Goal: Check status

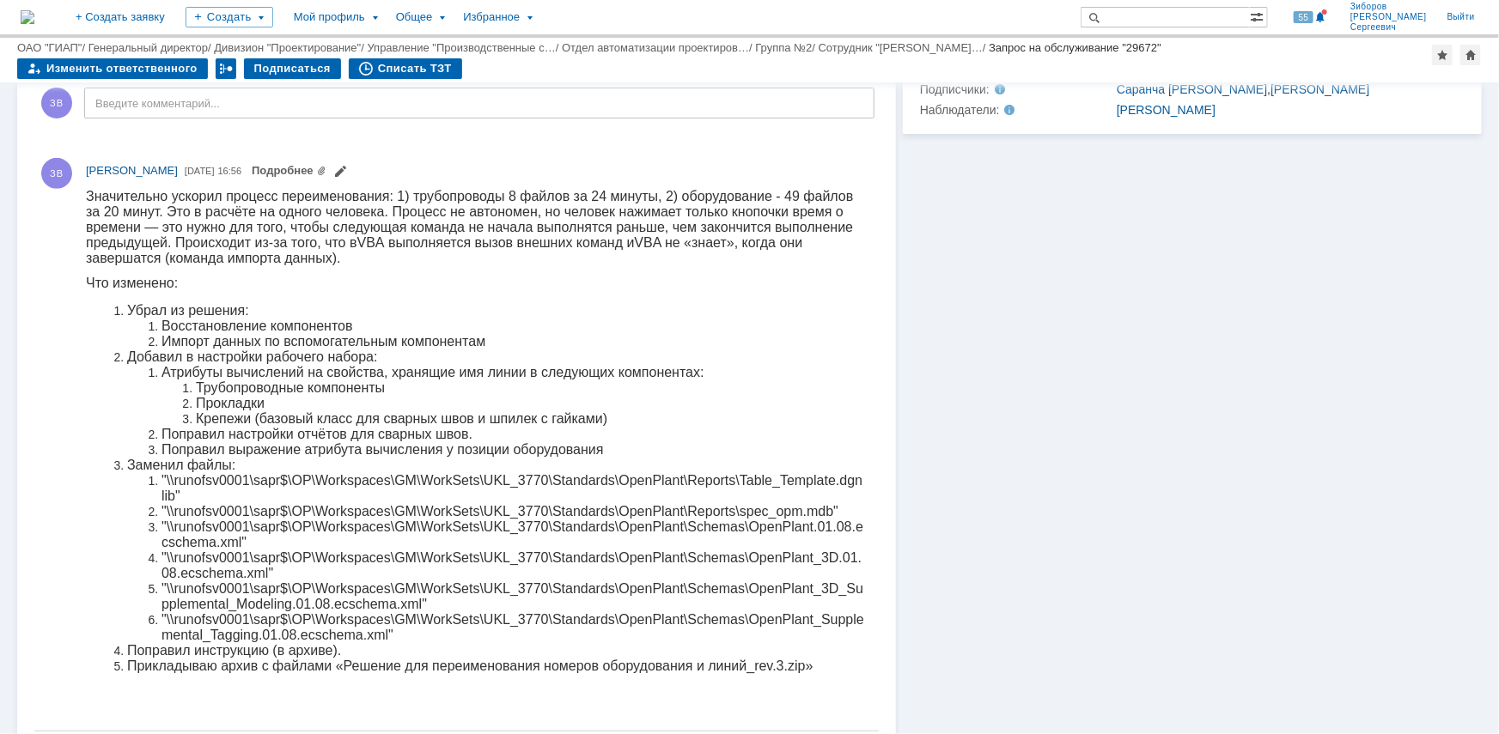
scroll to position [622, 0]
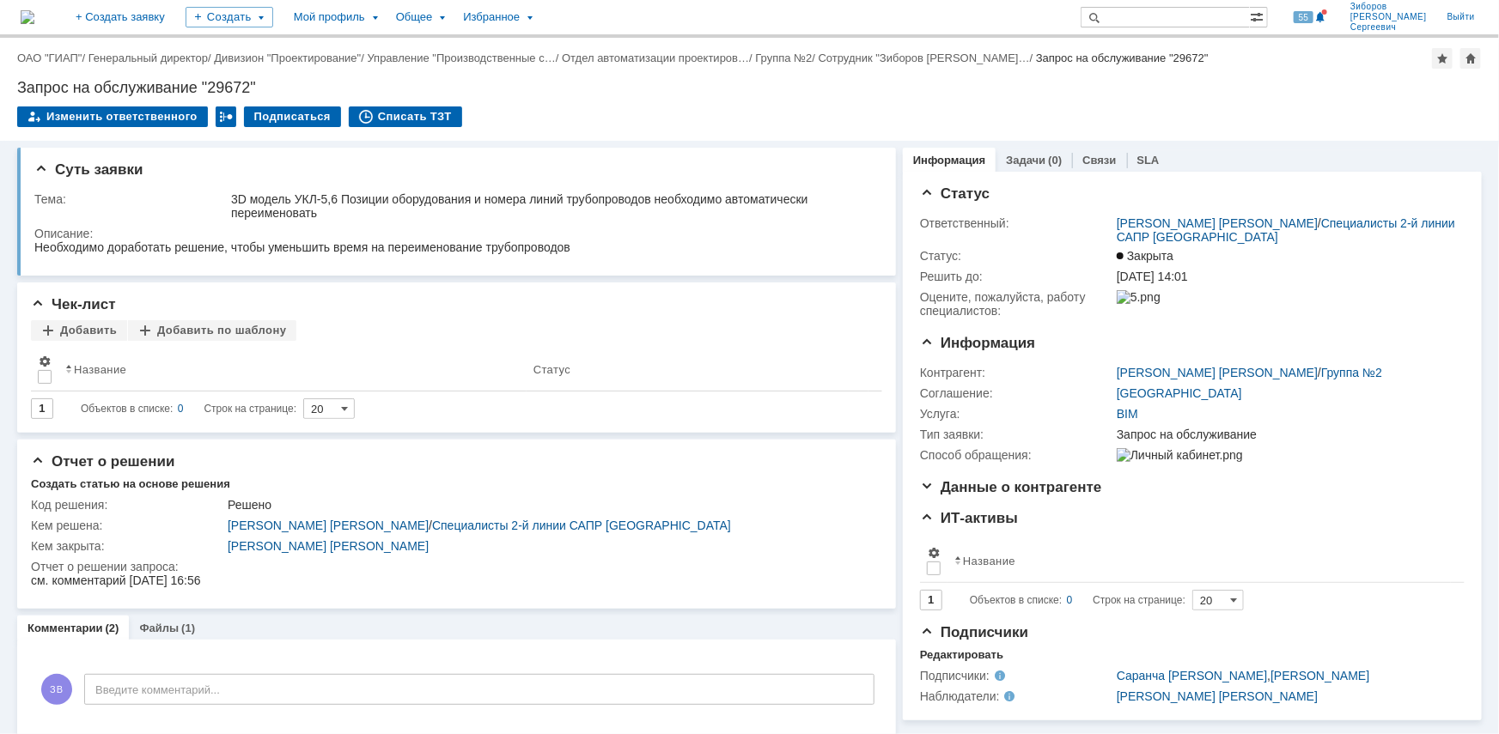
click at [34, 10] on img at bounding box center [28, 17] width 14 height 14
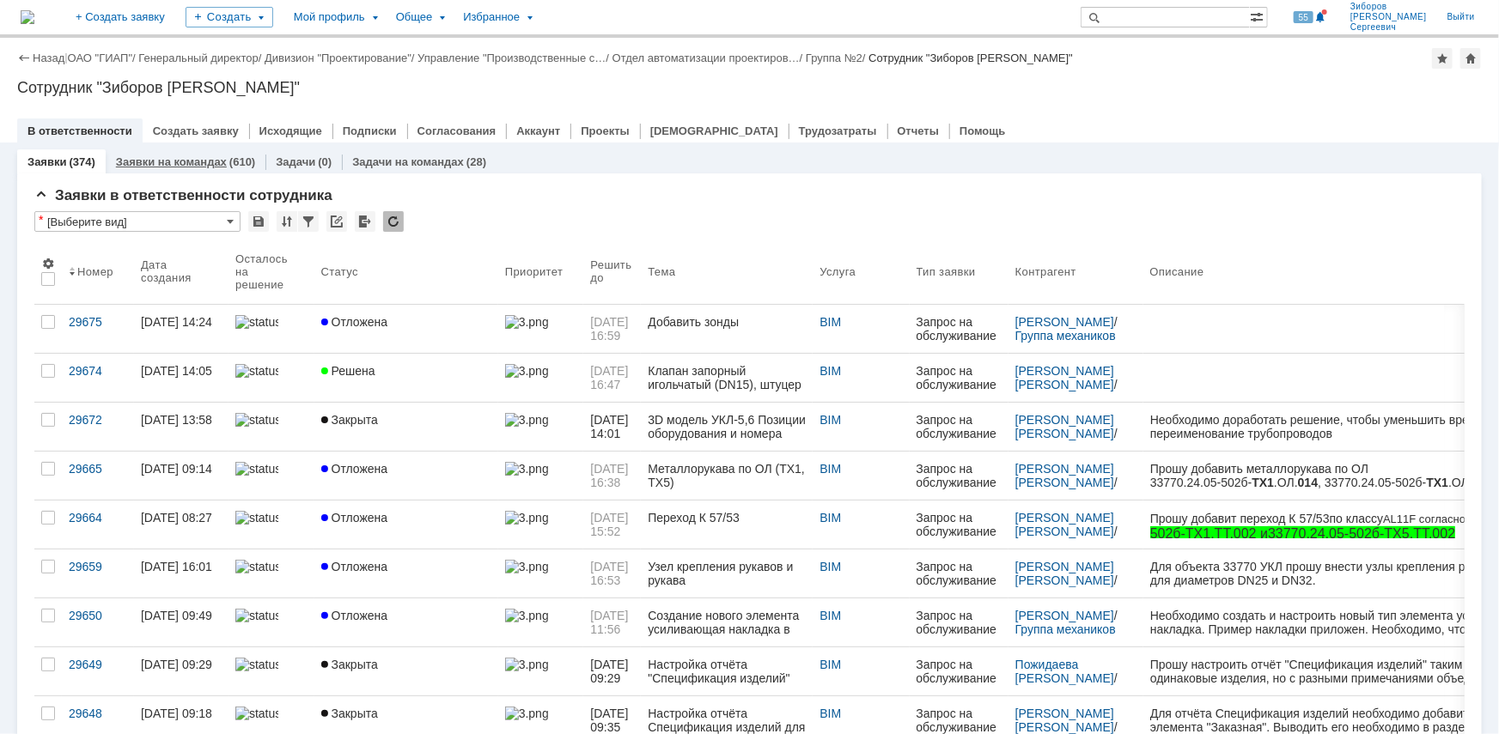
click at [204, 163] on link "Заявки на командах" at bounding box center [171, 161] width 111 height 13
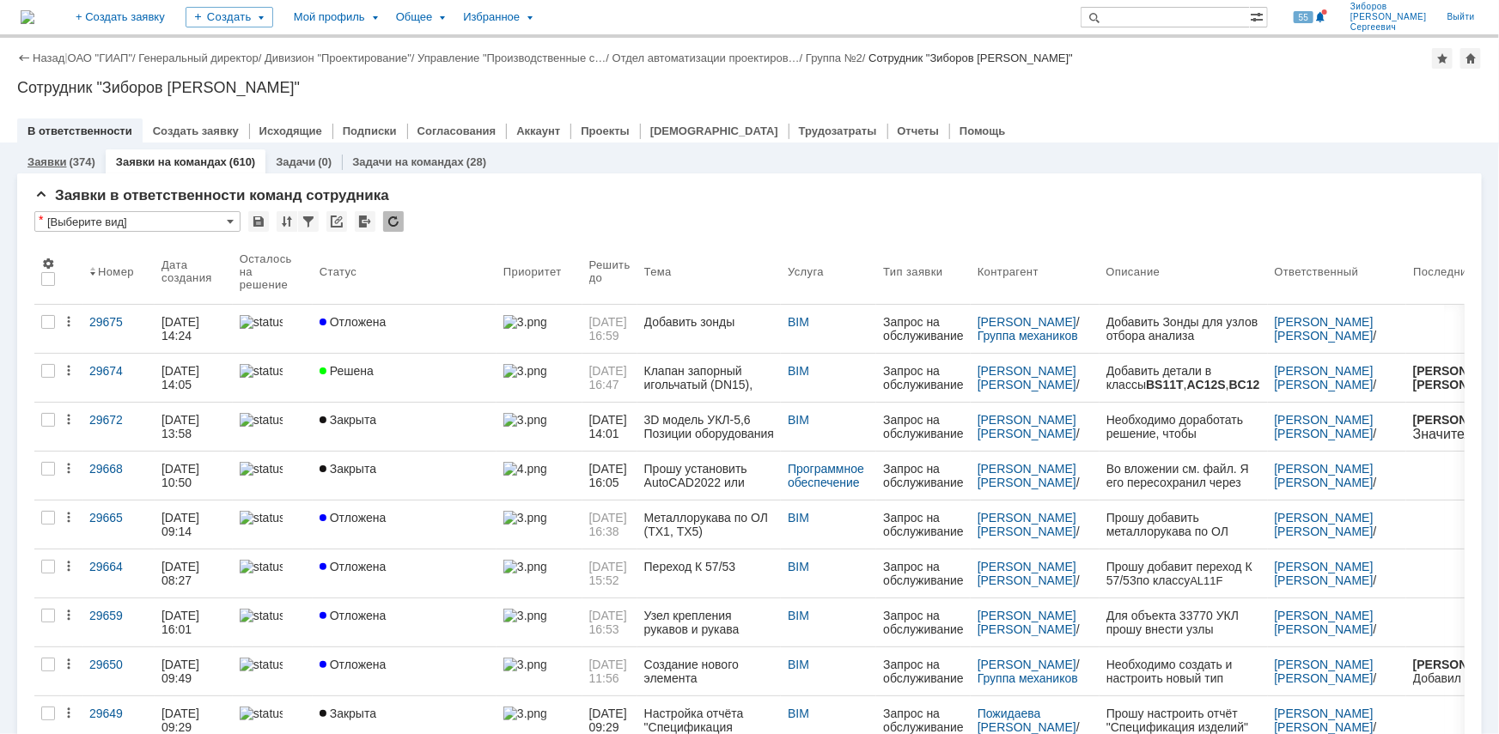
click at [69, 163] on div "(374)" at bounding box center [82, 161] width 26 height 13
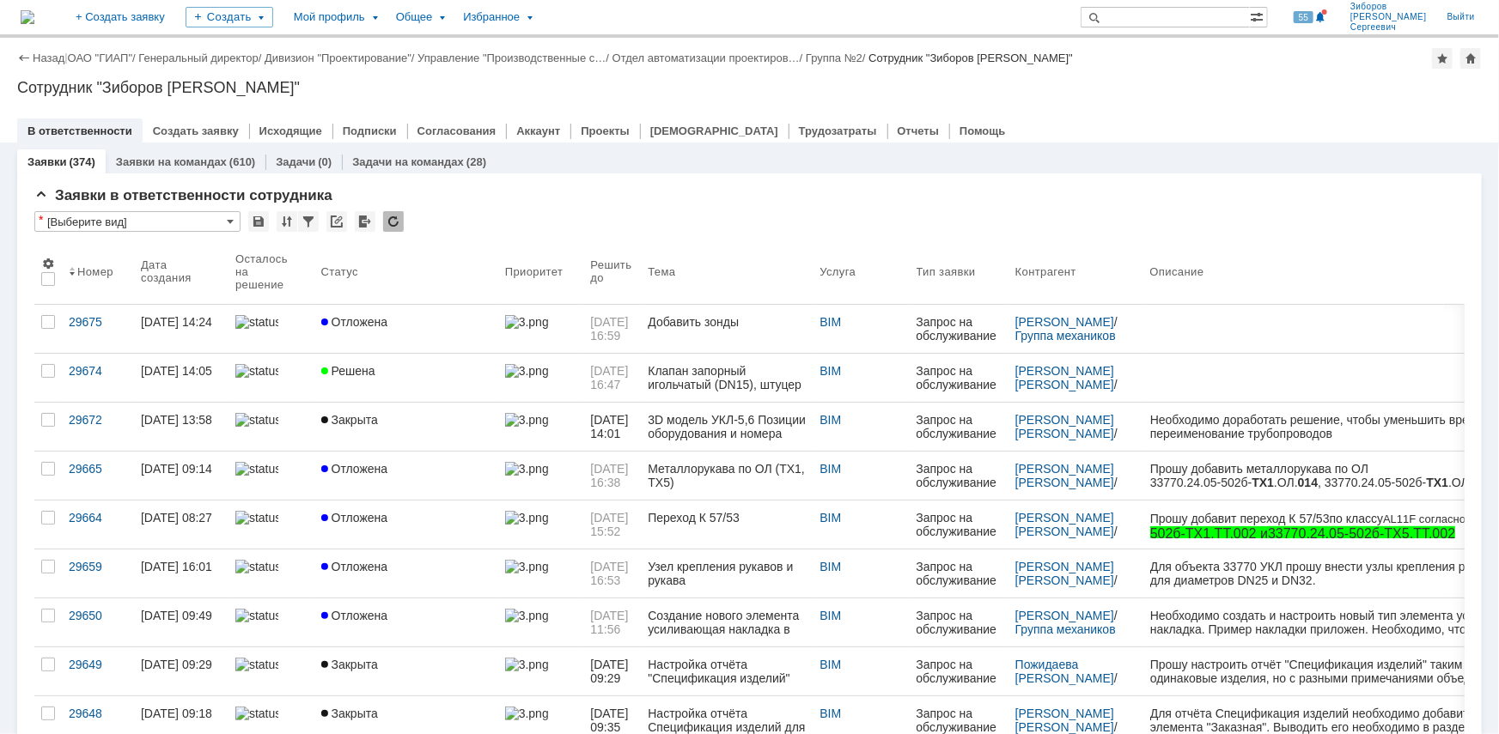
click at [366, 411] on link "Закрыта" at bounding box center [406, 427] width 184 height 48
